Goal: Obtain resource: Download file/media

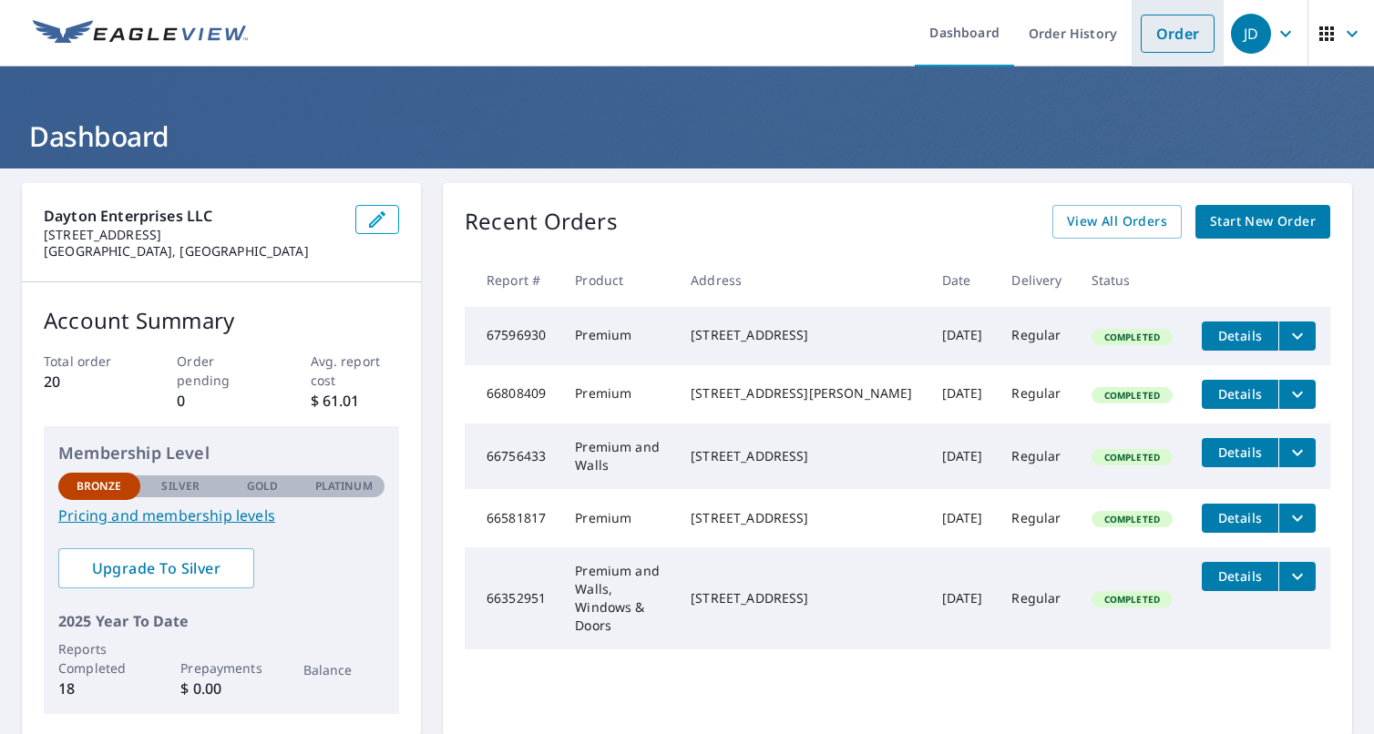
click at [1169, 32] on link "Order" at bounding box center [1178, 34] width 74 height 38
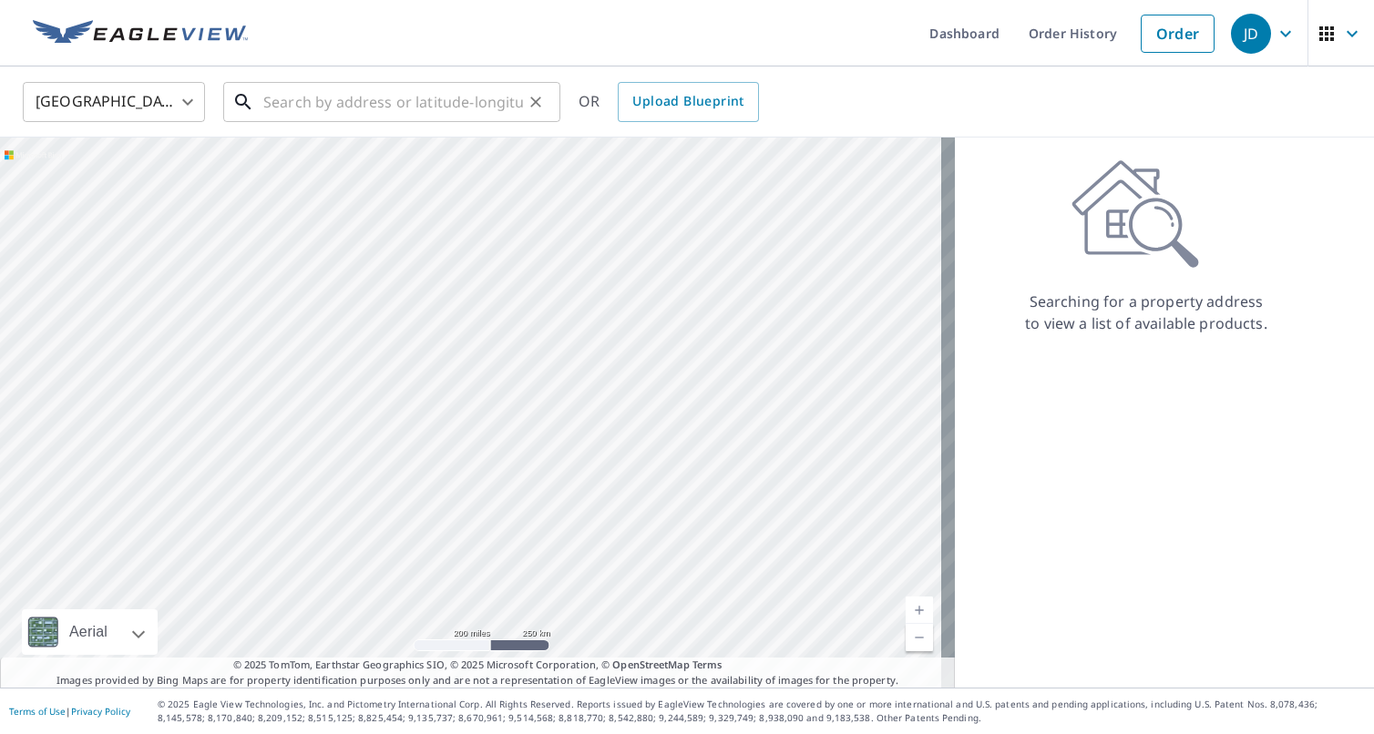
click at [364, 106] on input "text" at bounding box center [393, 102] width 260 height 51
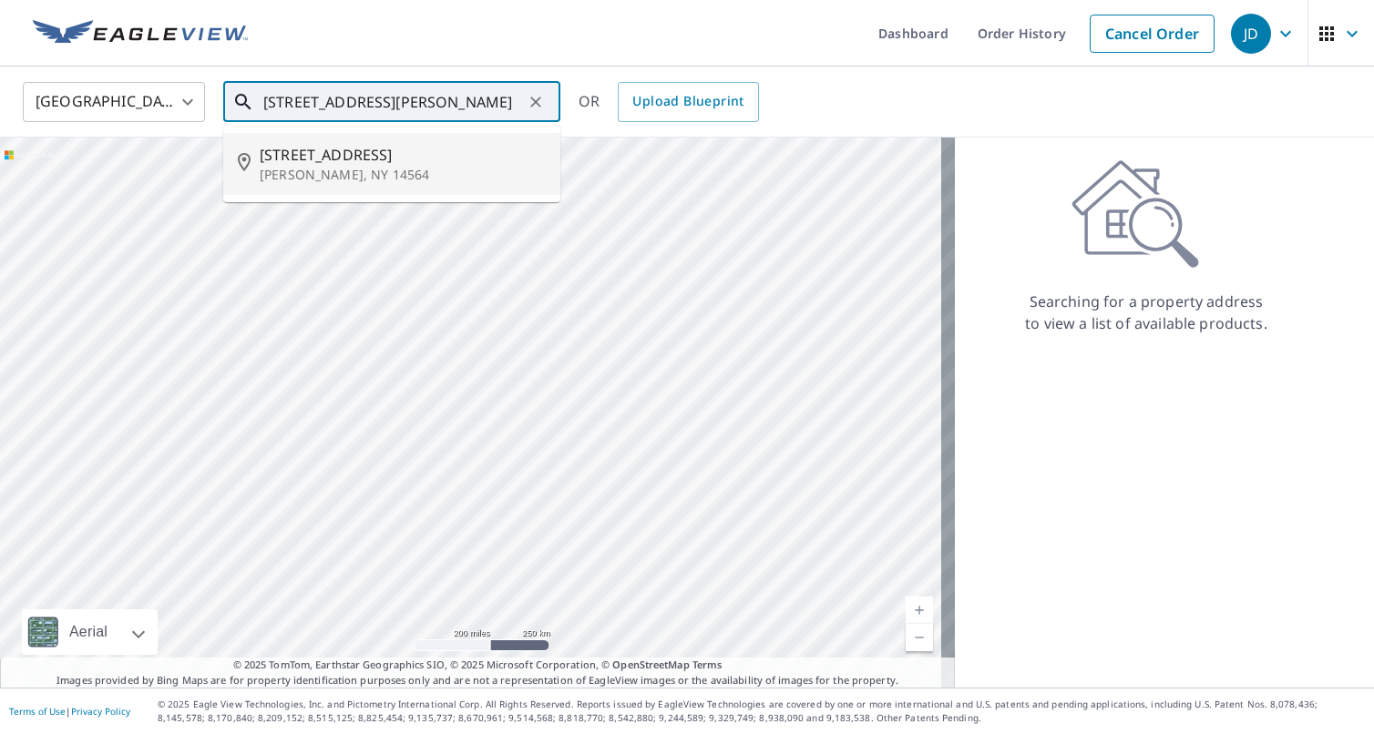
click at [333, 162] on span "[STREET_ADDRESS]" at bounding box center [403, 155] width 286 height 22
type input "[STREET_ADDRESS][PERSON_NAME]"
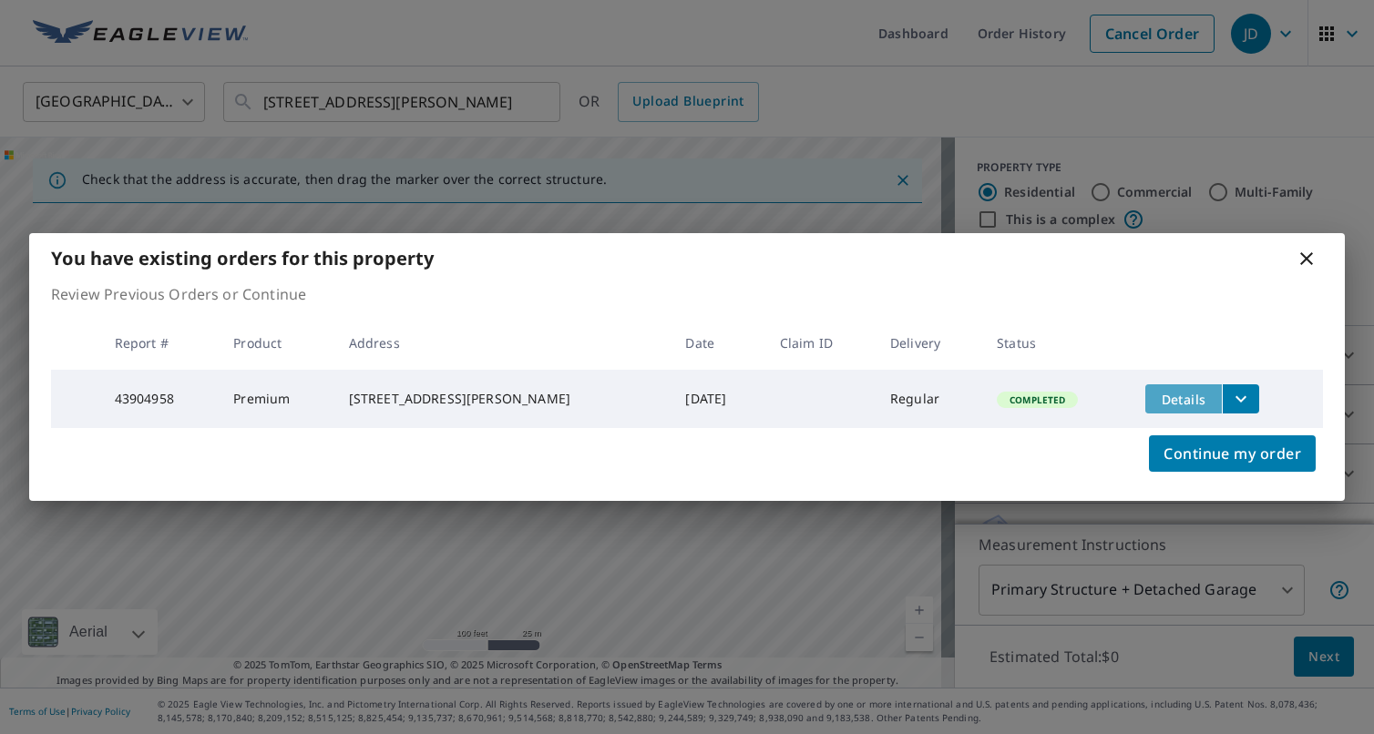
click at [1159, 395] on span "Details" at bounding box center [1183, 399] width 55 height 17
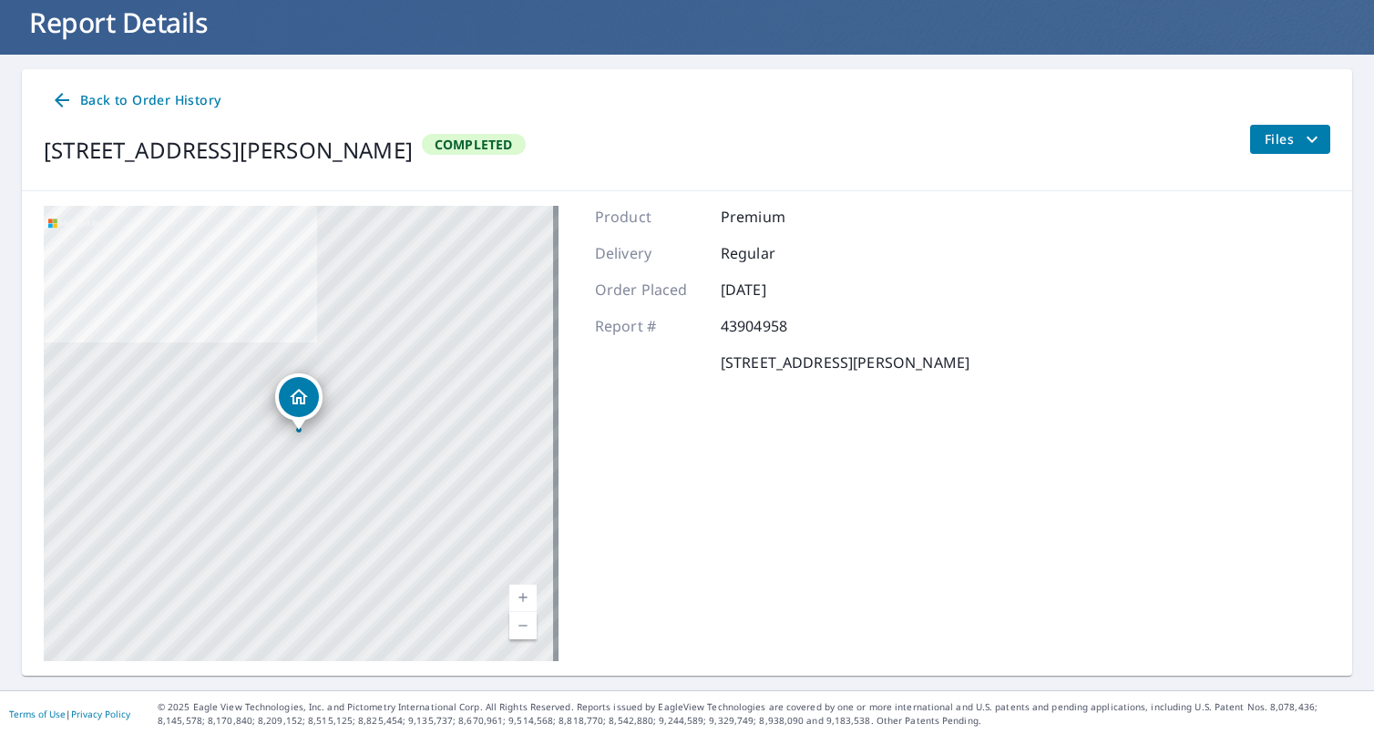
scroll to position [117, 0]
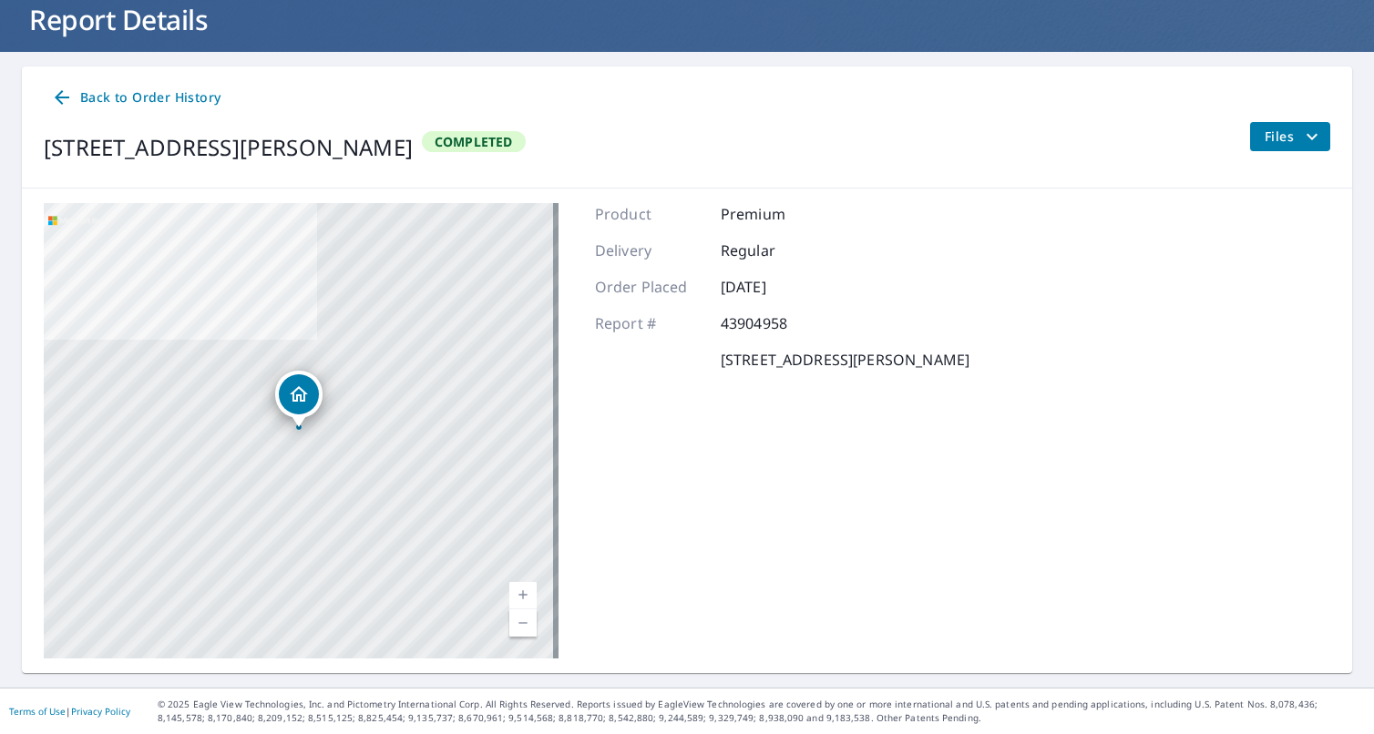
click at [1286, 138] on span "Files" at bounding box center [1294, 137] width 58 height 22
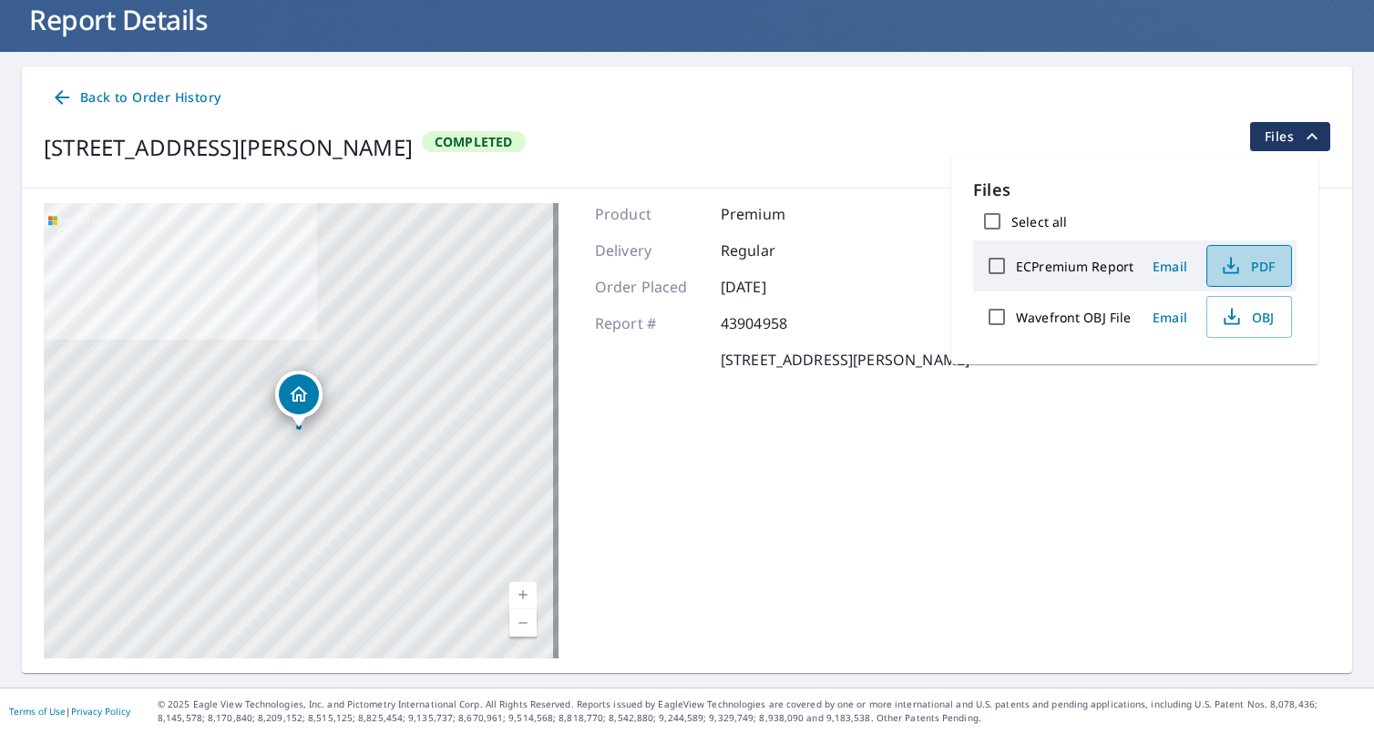
click at [1233, 268] on icon "button" at bounding box center [1231, 266] width 22 height 22
